Goal: Information Seeking & Learning: Understand process/instructions

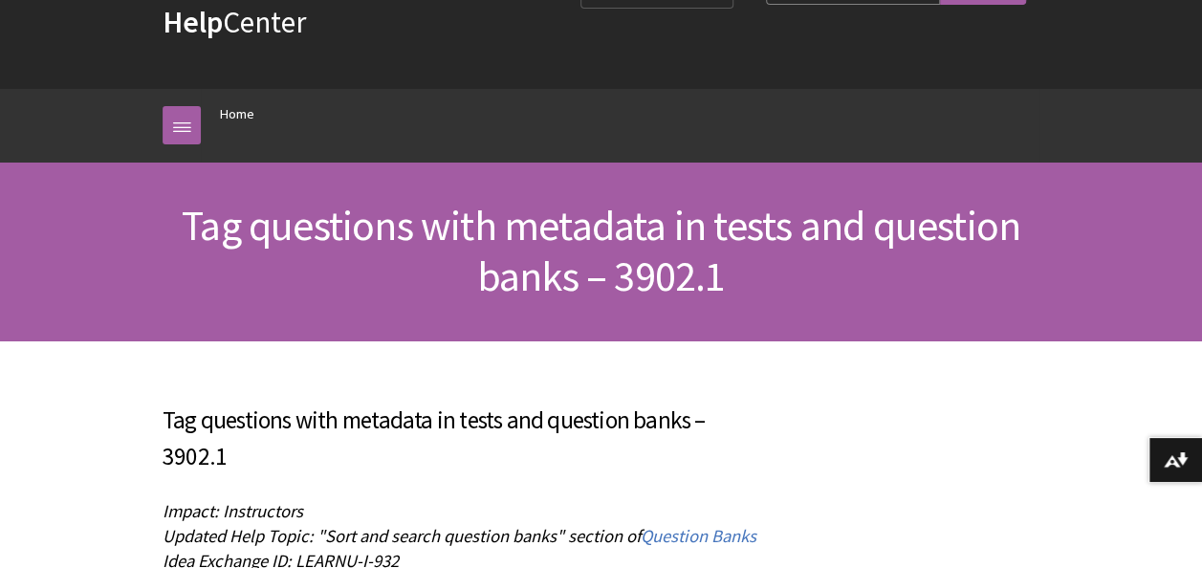
scroll to position [191, 0]
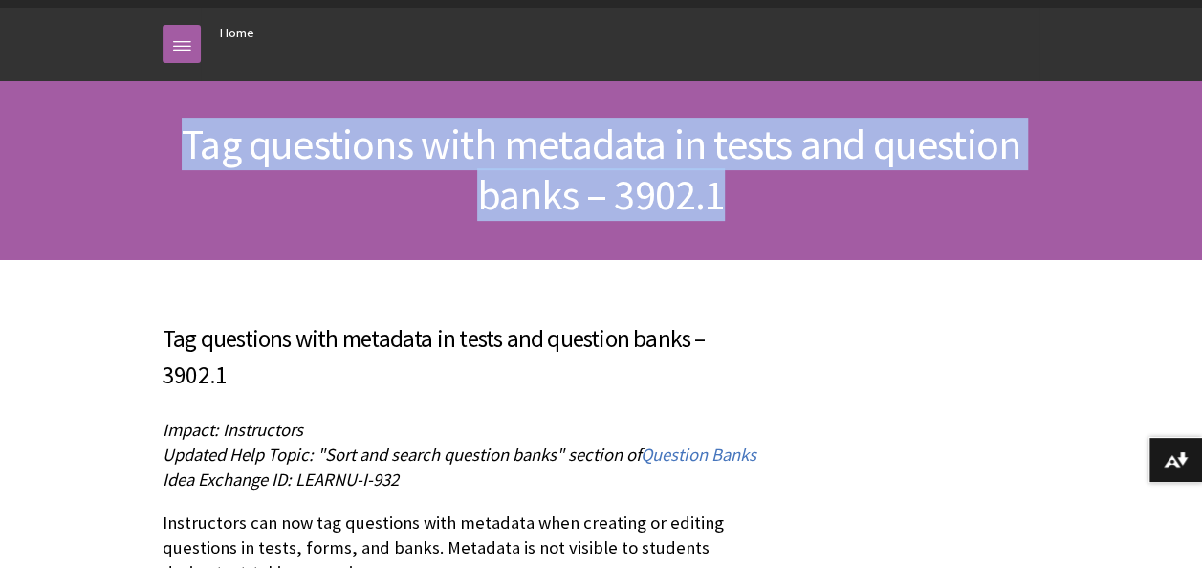
drag, startPoint x: 186, startPoint y: 142, endPoint x: 721, endPoint y: 214, distance: 540.4
click at [721, 214] on span "Tag questions with metadata in tests and question banks – 3902.1" at bounding box center [601, 169] width 839 height 103
copy span "Tag questions with metadata in tests and question banks – 3902.1"
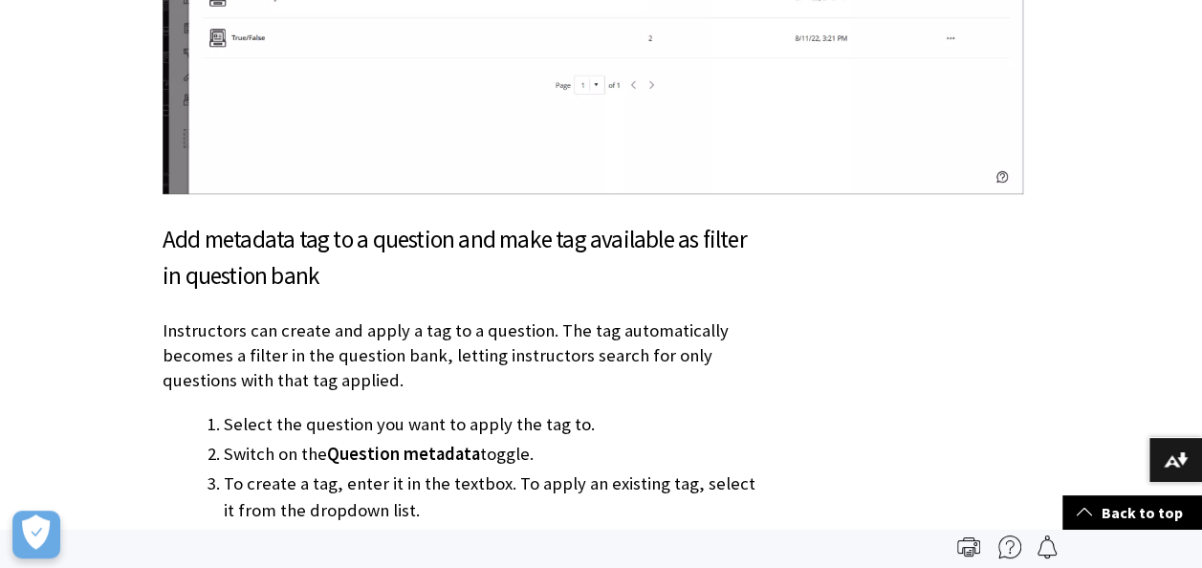
scroll to position [7798, 0]
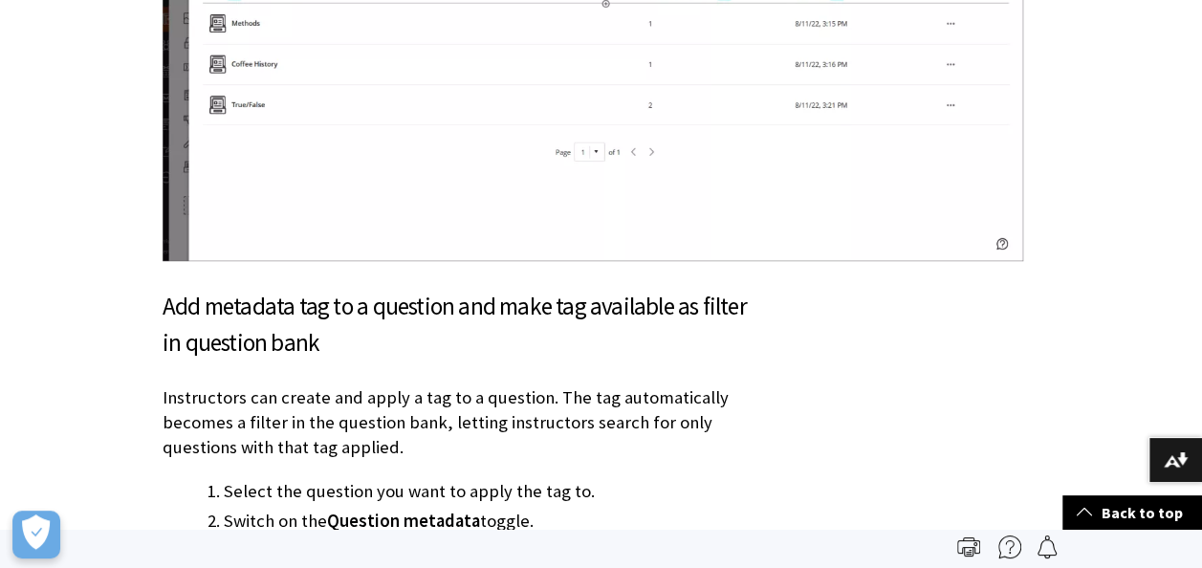
click at [436, 299] on h3 "Add metadata tag to a question and make tag available as filter in question bank" at bounding box center [460, 325] width 594 height 73
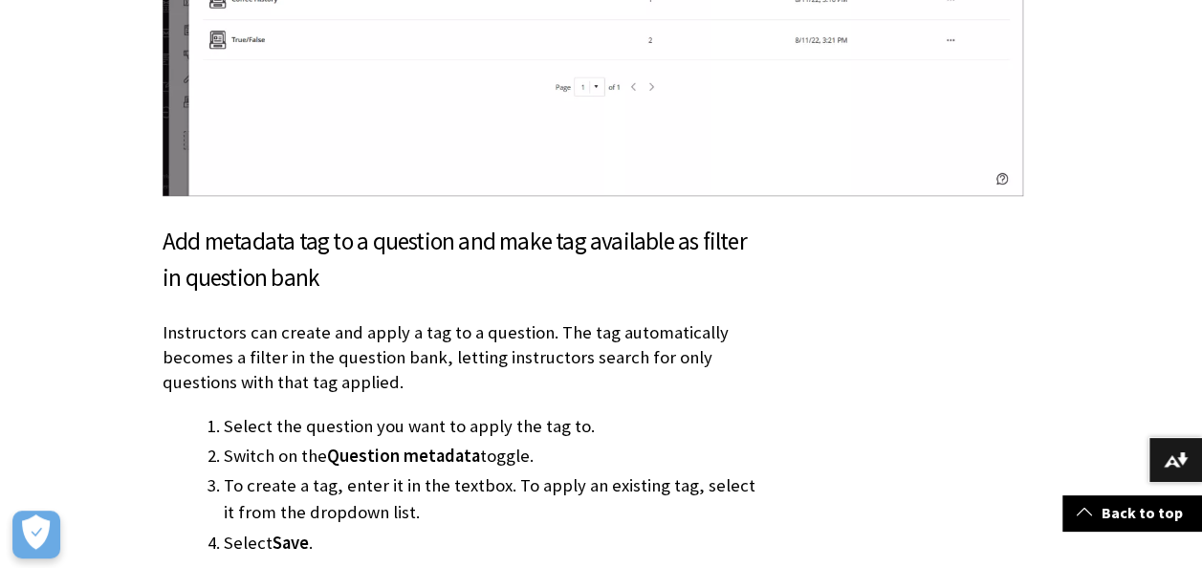
scroll to position [7893, 0]
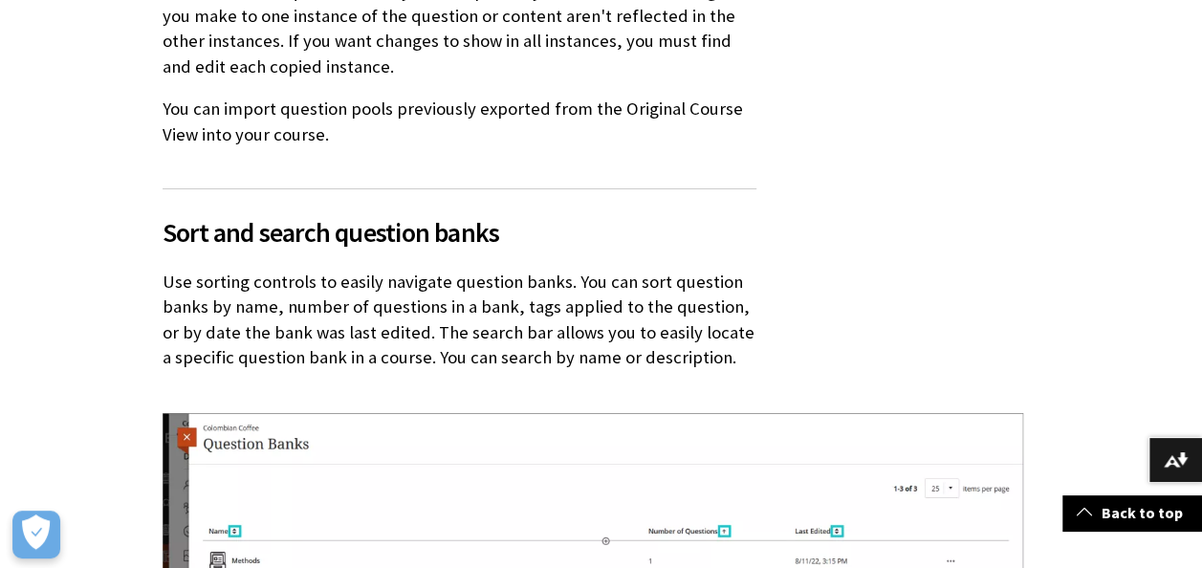
scroll to position [7798, 0]
